Goal: Find specific page/section: Find specific page/section

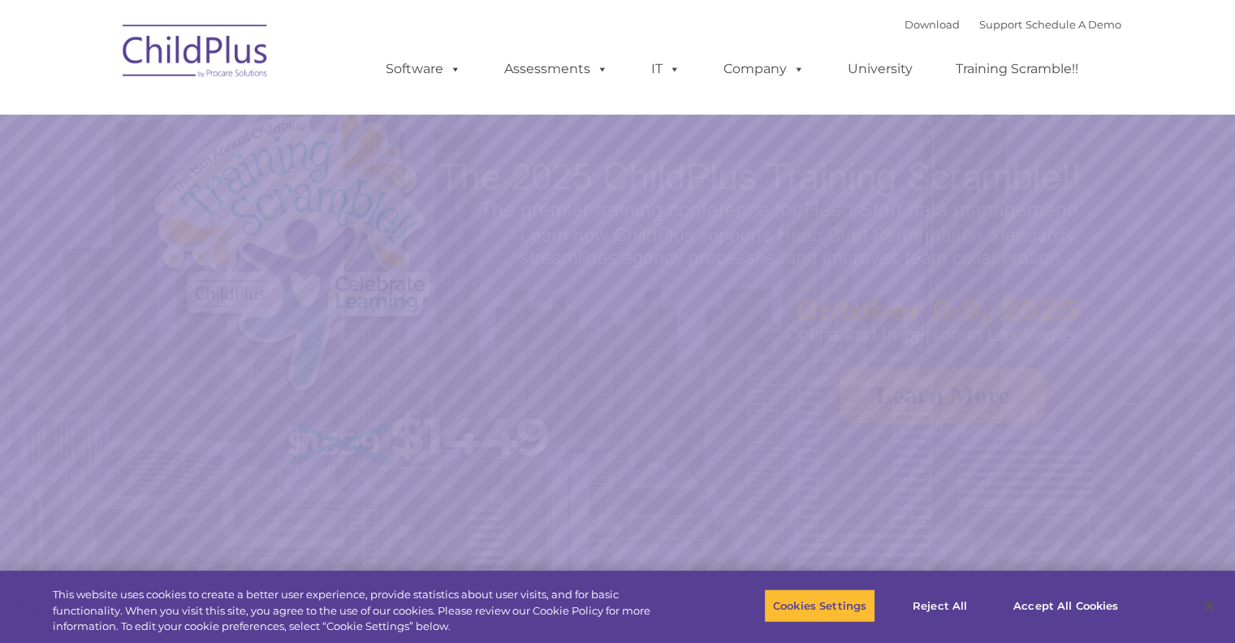
select select "MEDIUM"
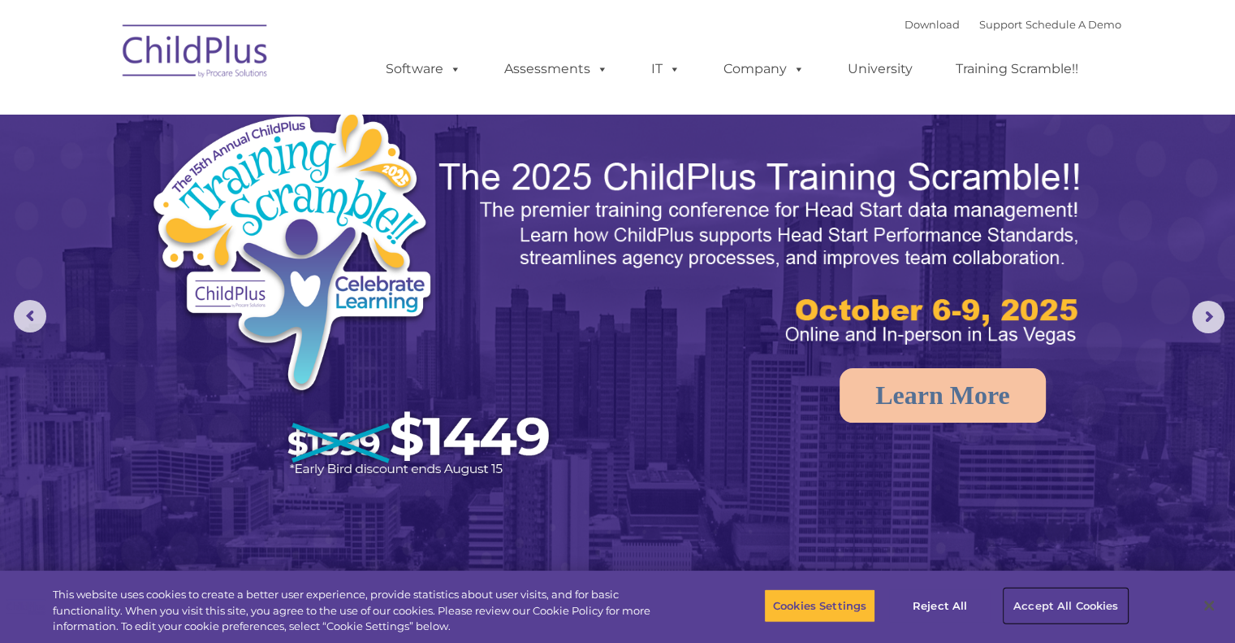
click at [1018, 602] on button "Accept All Cookies" at bounding box center [1066, 605] width 123 height 34
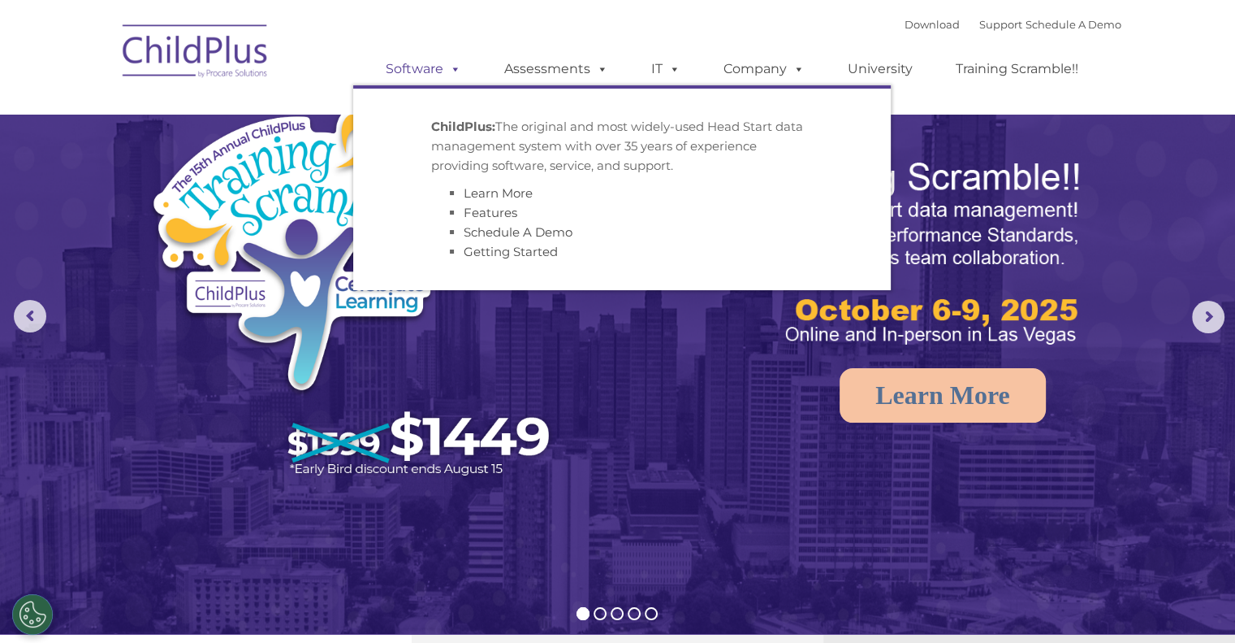
click at [465, 80] on link "Software" at bounding box center [424, 69] width 108 height 32
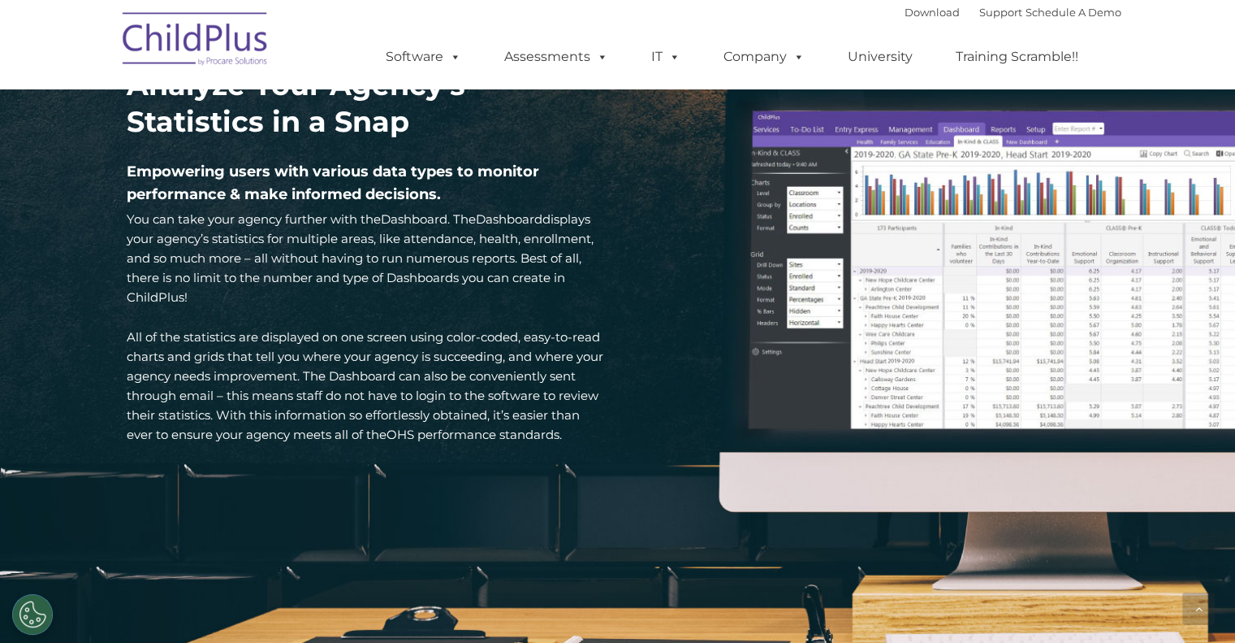
scroll to position [2310, 0]
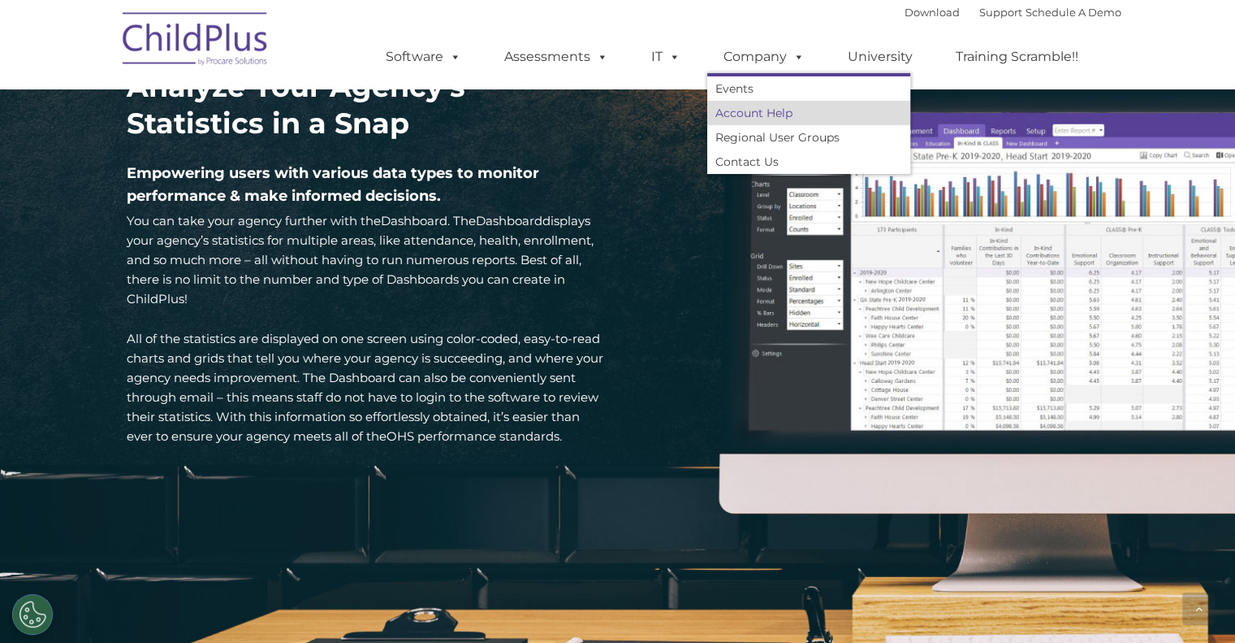
click at [753, 116] on link "Account Help" at bounding box center [808, 113] width 203 height 24
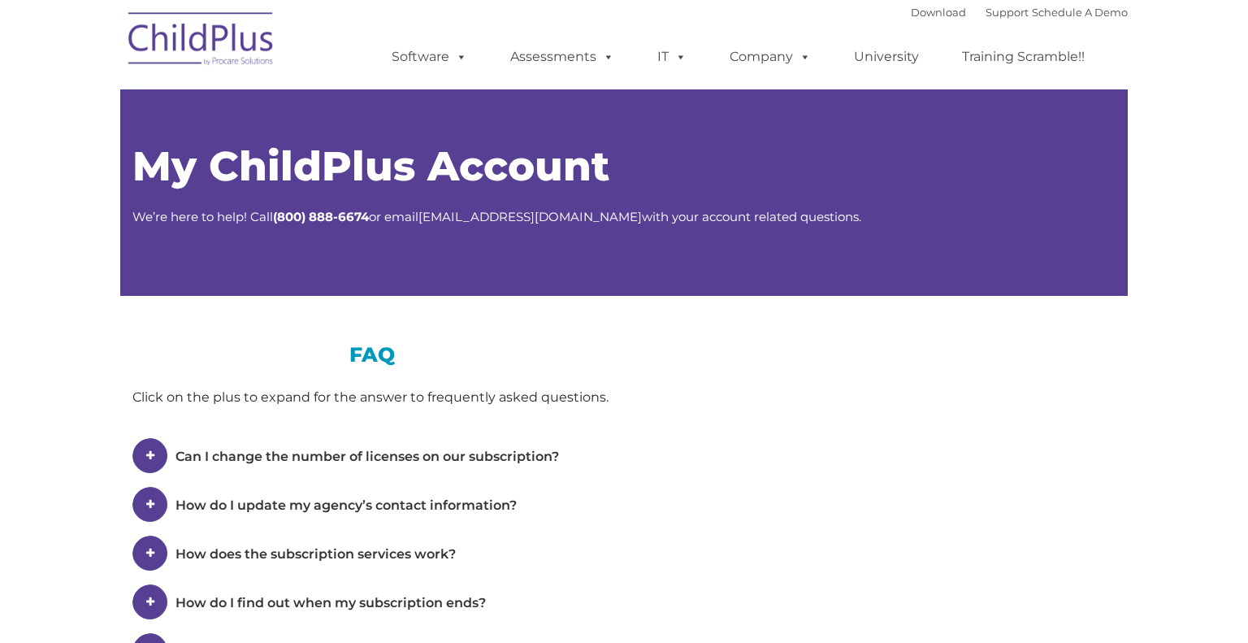
type input ""
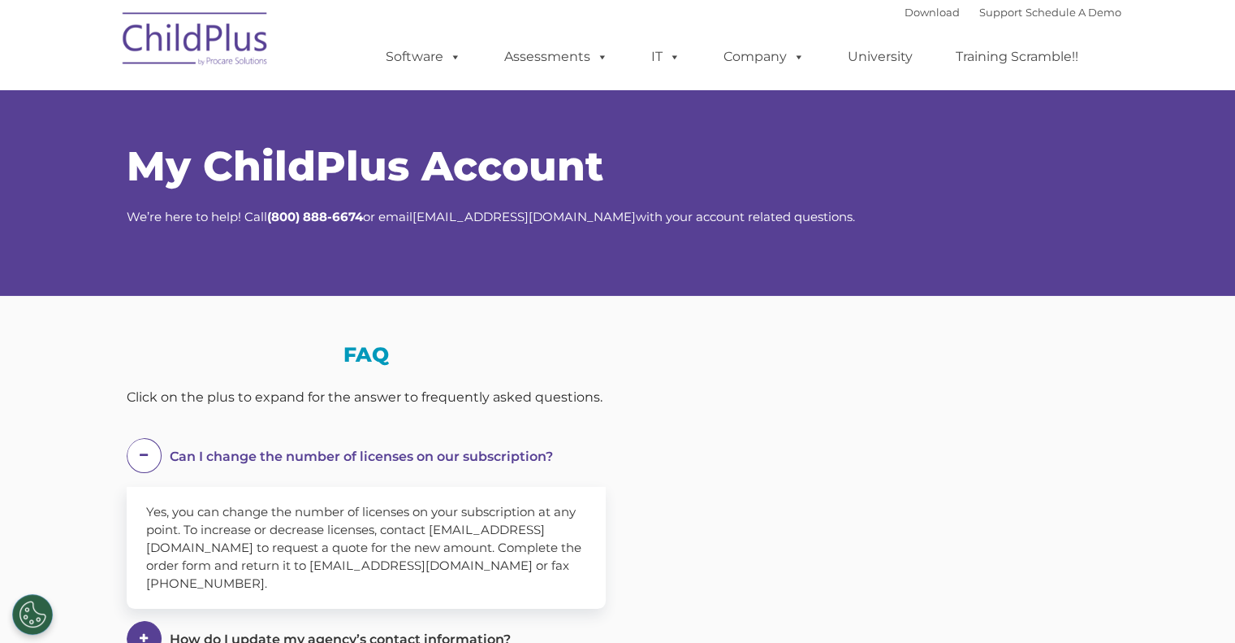
select select "MEDIUM"
